Goal: Task Accomplishment & Management: Use online tool/utility

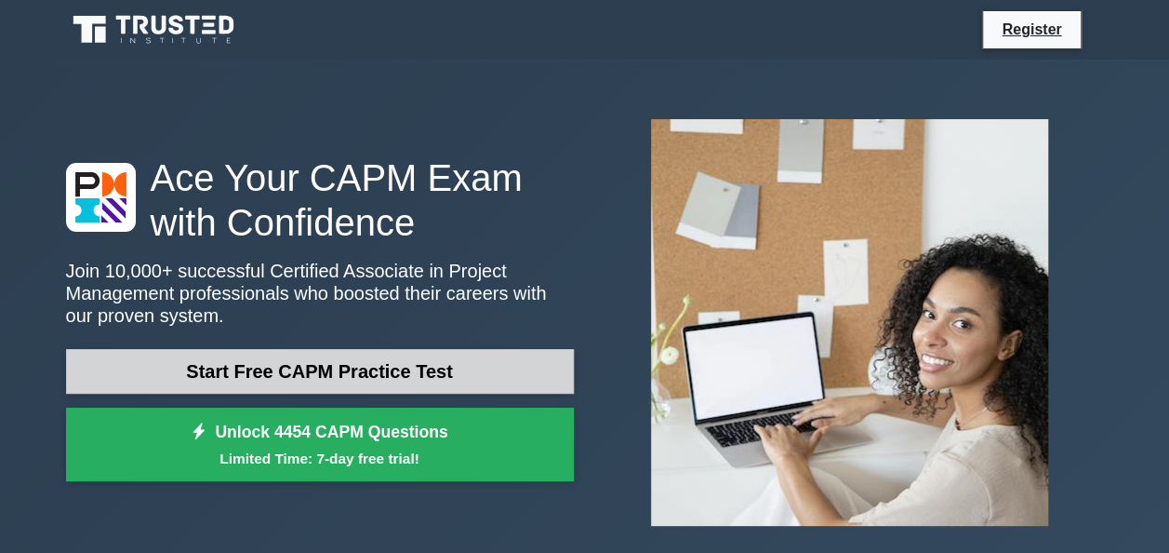
click at [416, 363] on link "Start Free CAPM Practice Test" at bounding box center [320, 371] width 508 height 45
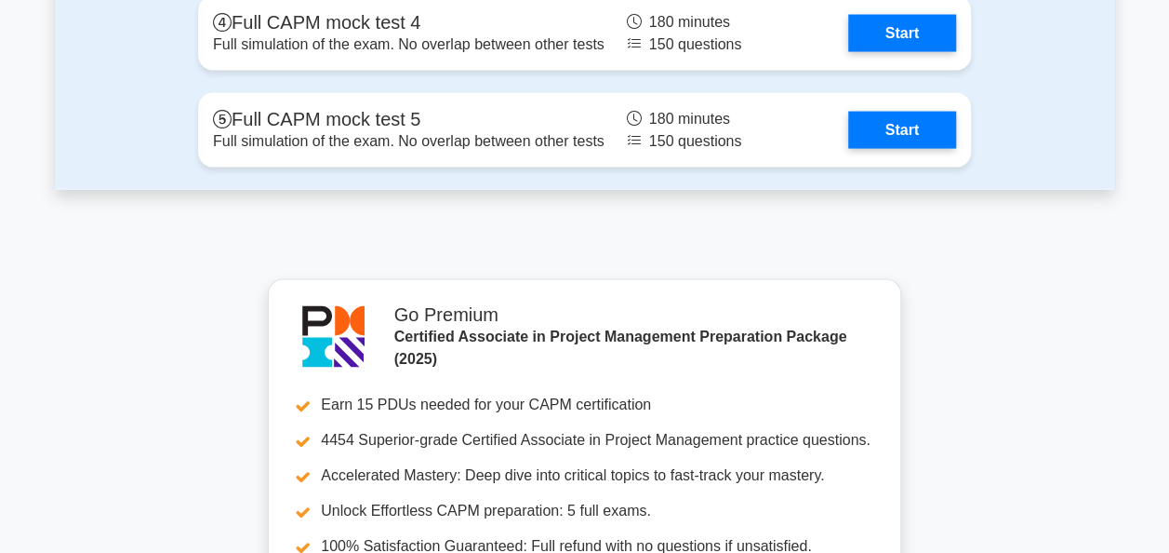
scroll to position [5797, 0]
